Goal: Navigation & Orientation: Understand site structure

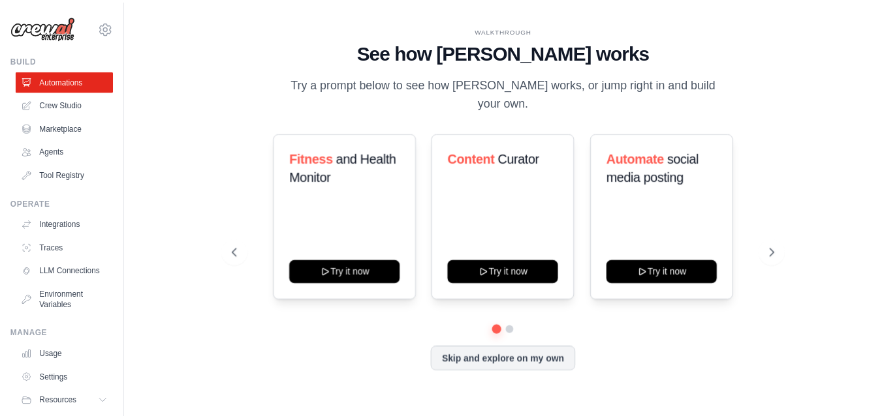
scroll to position [50, 0]
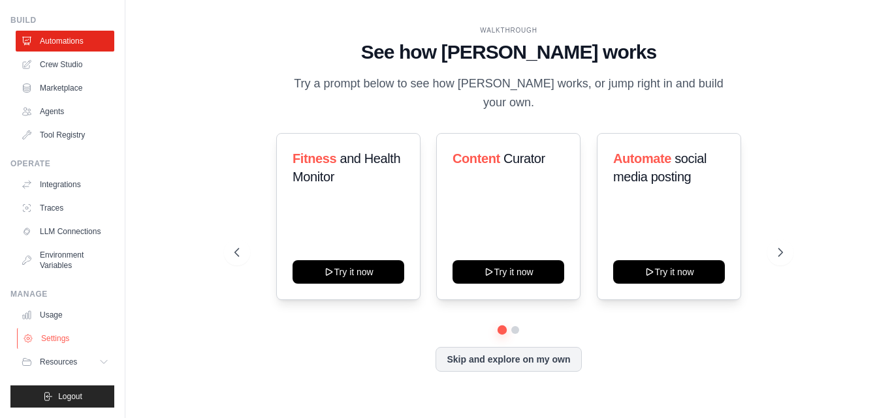
click at [51, 339] on link "Settings" at bounding box center [66, 338] width 99 height 21
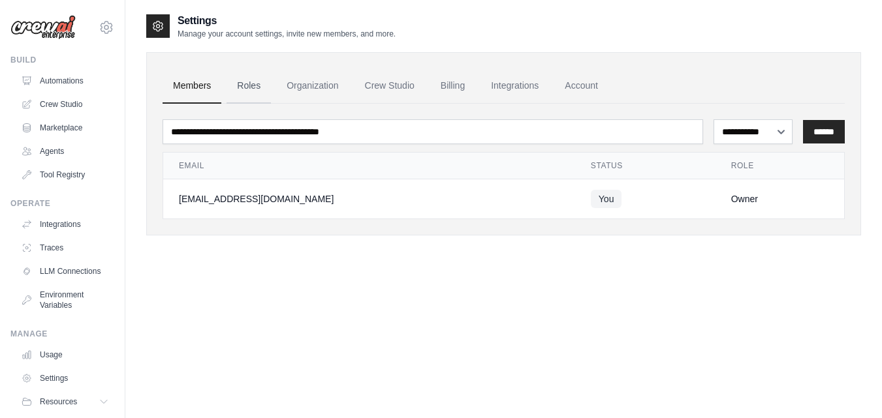
click at [245, 86] on link "Roles" at bounding box center [249, 86] width 44 height 35
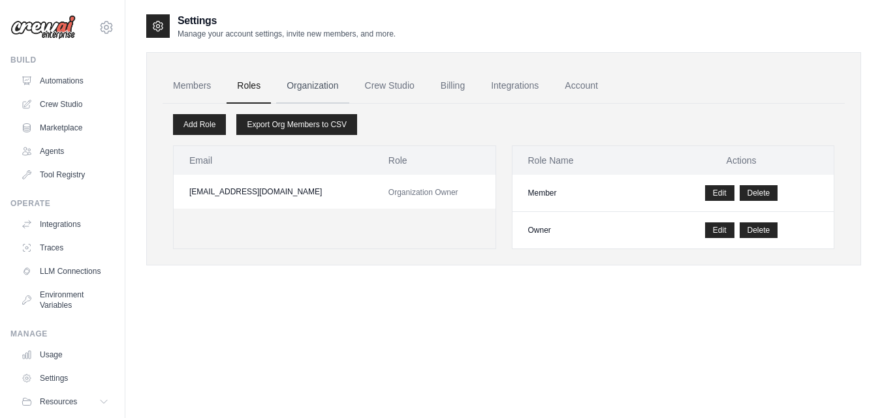
click at [319, 88] on link "Organization" at bounding box center [312, 86] width 72 height 35
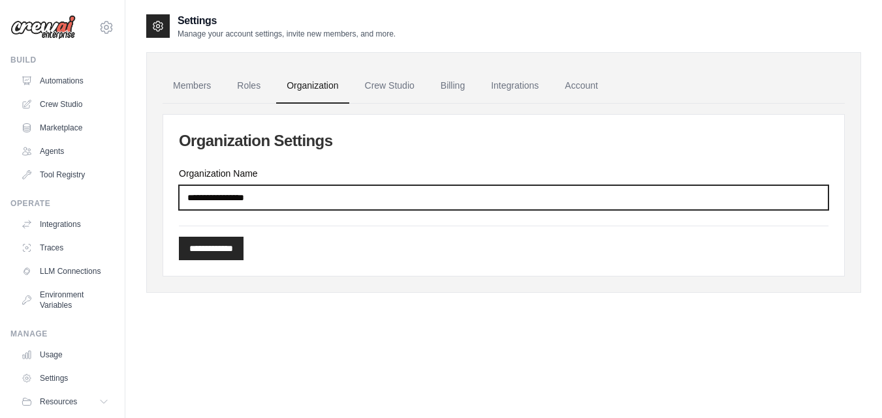
drag, startPoint x: 291, startPoint y: 200, endPoint x: 160, endPoint y: 204, distance: 131.3
click at [146, 204] on div "**********" at bounding box center [503, 222] width 757 height 418
type input "*"
type input "**********"
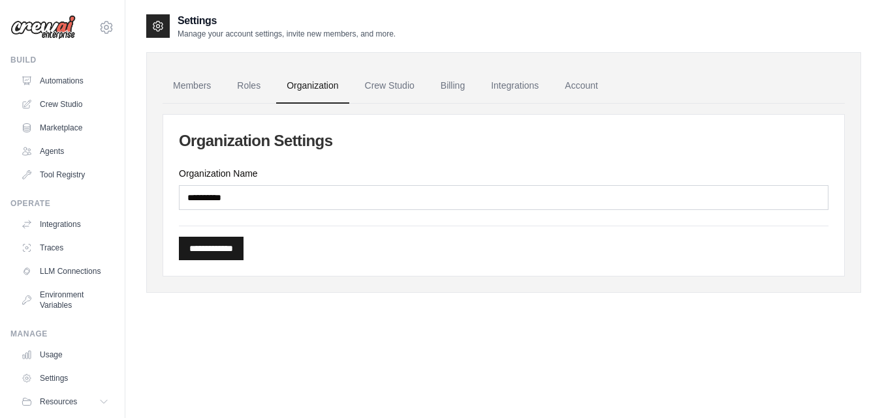
click at [223, 244] on input "**********" at bounding box center [211, 249] width 65 height 24
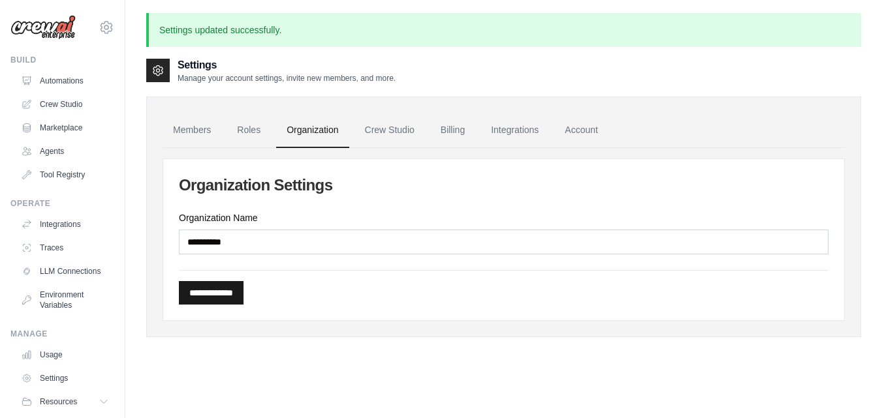
click at [208, 294] on input "**********" at bounding box center [211, 293] width 65 height 24
click at [391, 133] on link "Crew Studio" at bounding box center [390, 130] width 71 height 35
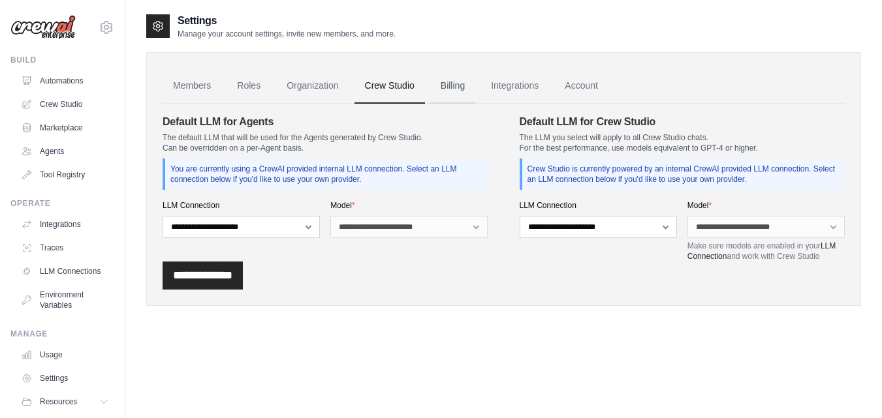
click at [456, 86] on link "Billing" at bounding box center [452, 86] width 45 height 35
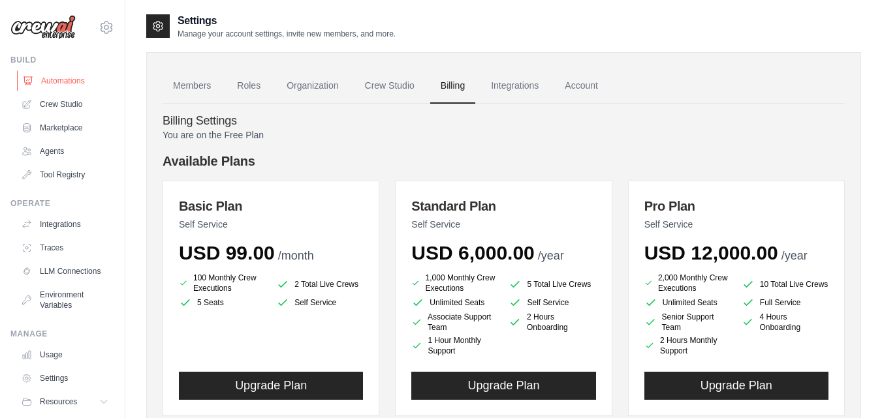
click at [55, 81] on link "Automations" at bounding box center [66, 81] width 99 height 21
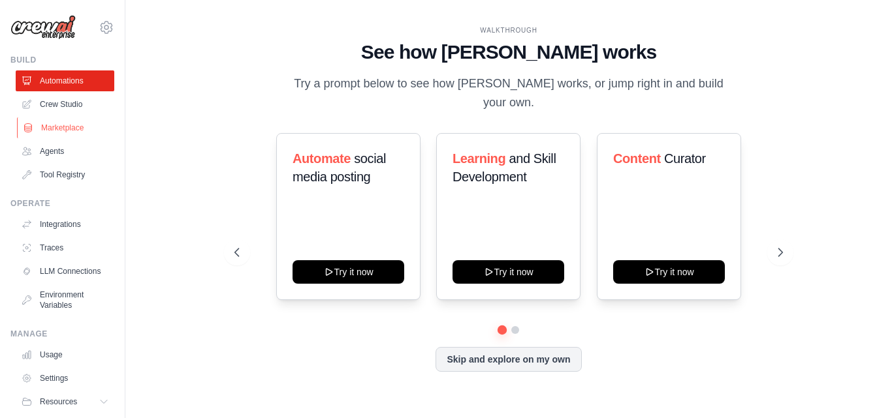
click at [55, 128] on link "Marketplace" at bounding box center [66, 128] width 99 height 21
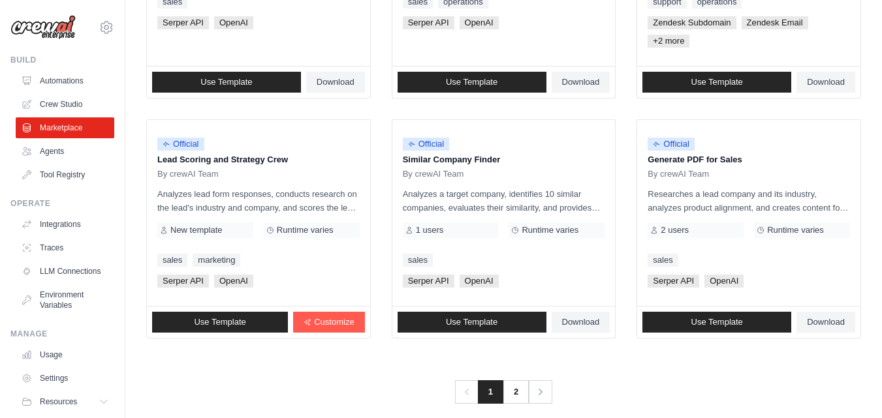
scroll to position [828, 0]
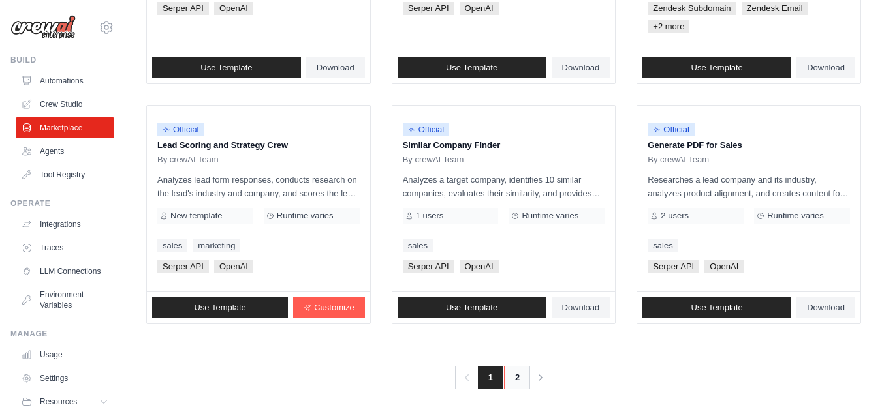
click at [516, 379] on link "2" at bounding box center [517, 378] width 26 height 24
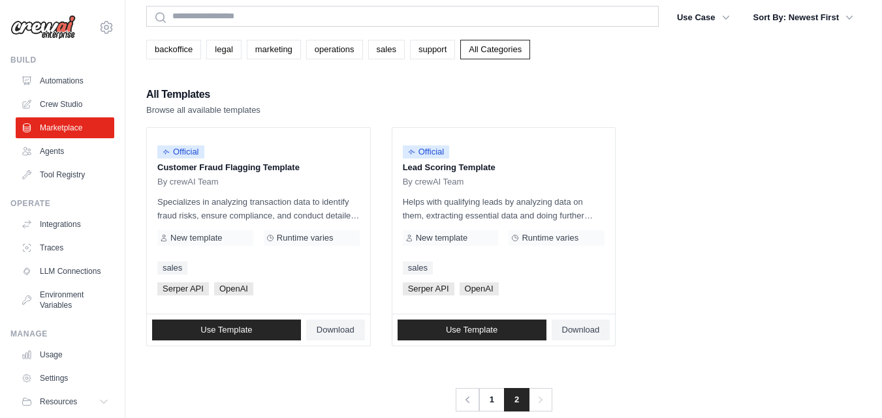
scroll to position [71, 0]
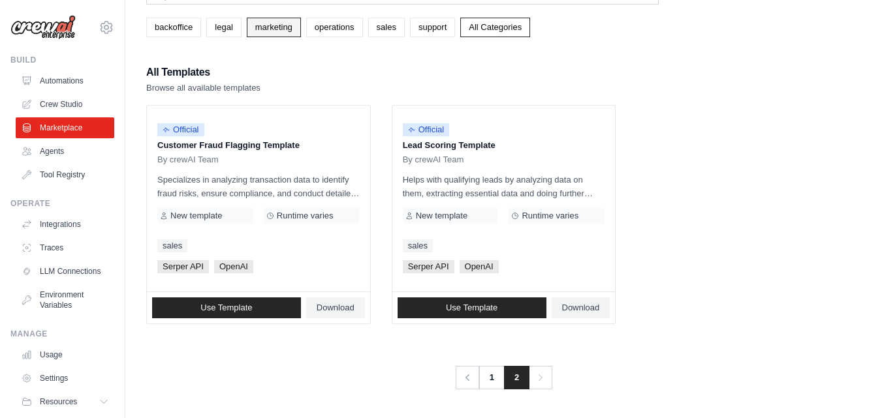
click at [269, 28] on link "marketing" at bounding box center [274, 28] width 54 height 20
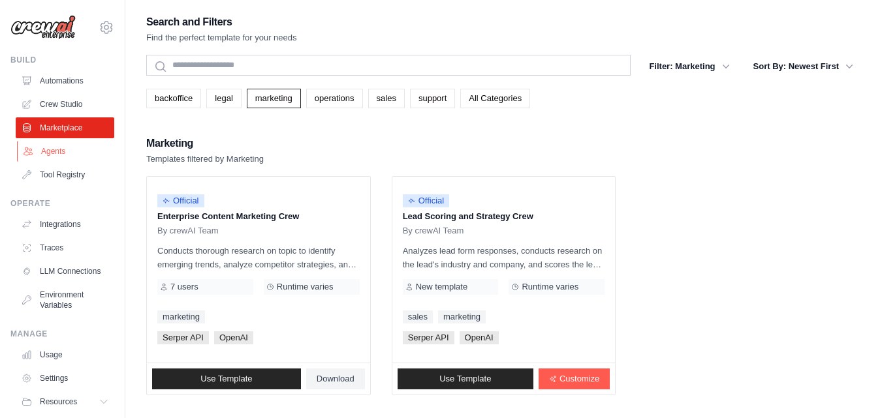
click at [50, 150] on link "Agents" at bounding box center [66, 151] width 99 height 21
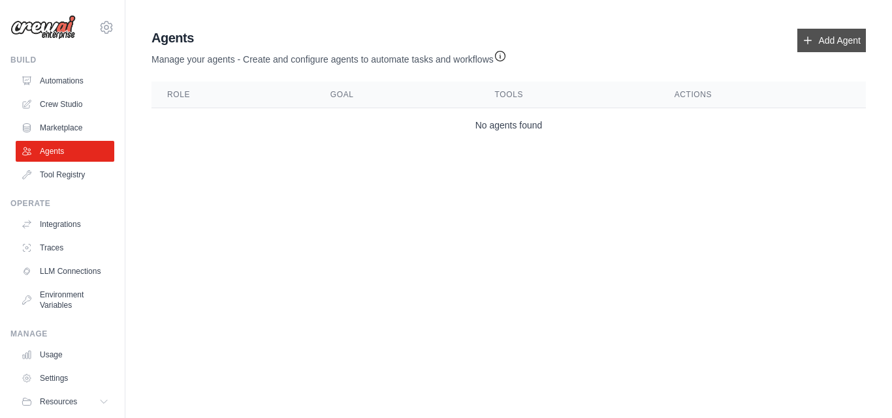
click at [824, 42] on link "Add Agent" at bounding box center [831, 41] width 69 height 24
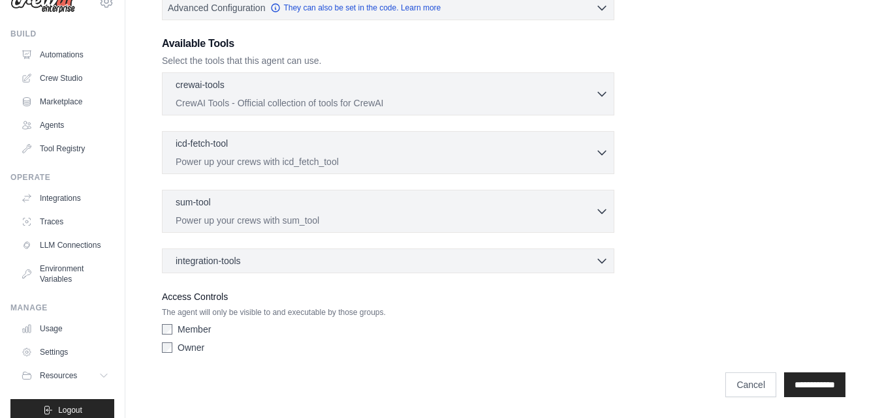
scroll to position [50, 0]
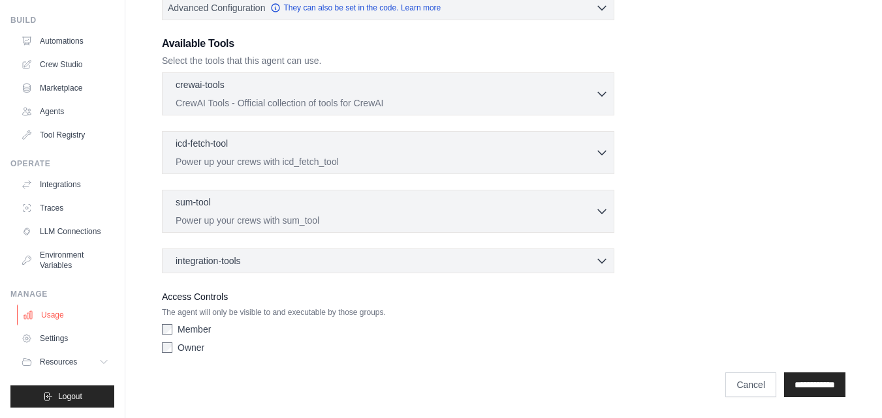
click at [48, 316] on link "Usage" at bounding box center [66, 315] width 99 height 21
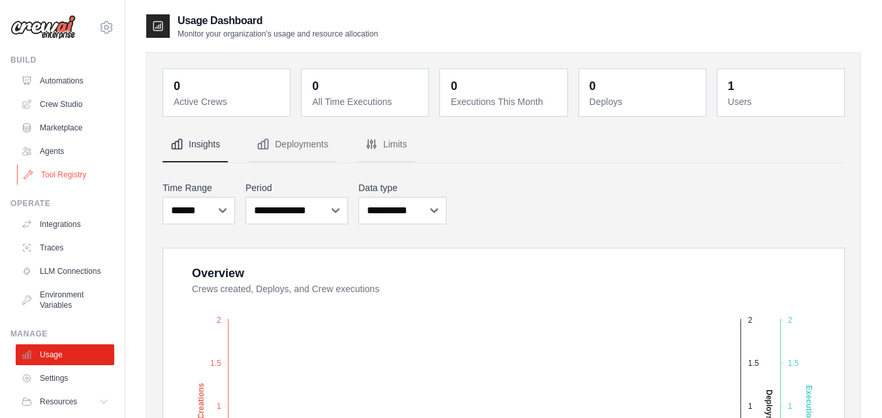
click at [74, 174] on link "Tool Registry" at bounding box center [66, 175] width 99 height 21
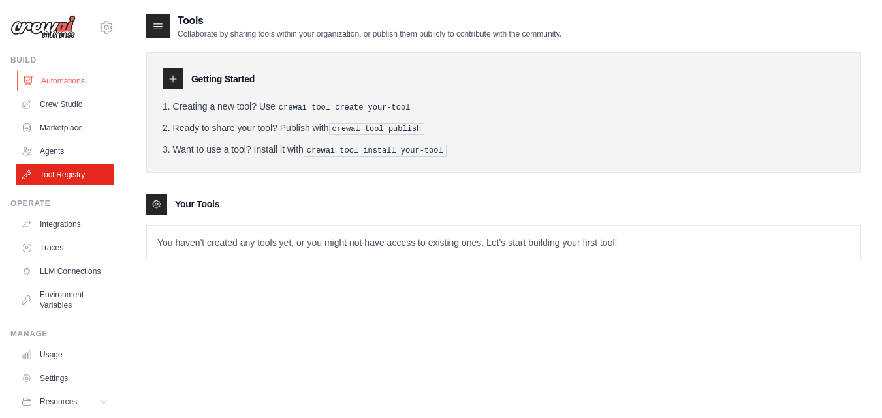
click at [74, 80] on link "Automations" at bounding box center [66, 81] width 99 height 21
